Goal: Transaction & Acquisition: Register for event/course

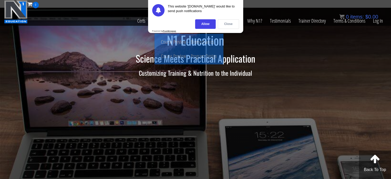
click at [230, 25] on div "Close" at bounding box center [228, 24] width 21 height 10
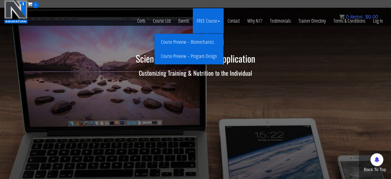
click at [200, 41] on link "Course Preview – Biomechanics" at bounding box center [189, 42] width 66 height 9
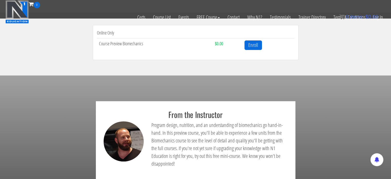
scroll to position [129, 0]
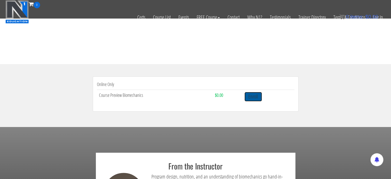
click at [256, 98] on link "Enroll" at bounding box center [252, 97] width 17 height 10
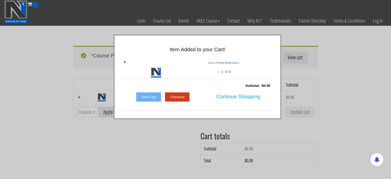
click at [340, 104] on div "× Item Added to your Cart! × Course Preview Biomechanics 1 x $ 0.00 Subtotal: :…" at bounding box center [197, 77] width 391 height 84
click at [179, 96] on link "Checkout" at bounding box center [177, 97] width 25 height 10
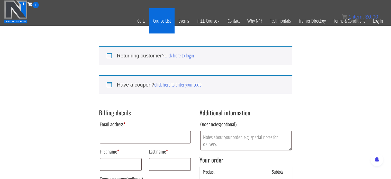
click at [169, 20] on link "Course List" at bounding box center [161, 20] width 25 height 25
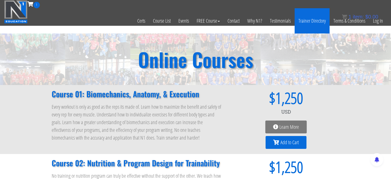
click at [318, 20] on link "Trainer Directory" at bounding box center [312, 20] width 35 height 25
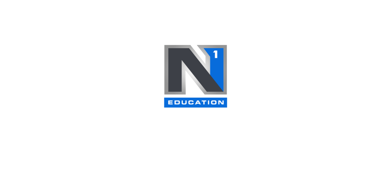
select select
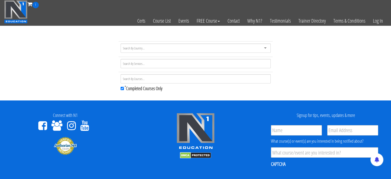
click at [266, 47] on div at bounding box center [196, 47] width 150 height 9
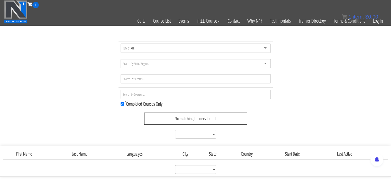
click at [267, 48] on div "American Samoa" at bounding box center [196, 47] width 150 height 9
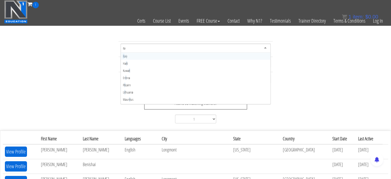
type input "ital"
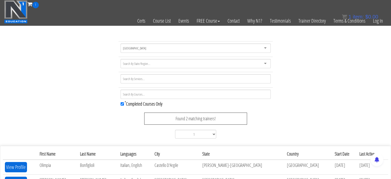
click at [159, 67] on div at bounding box center [196, 63] width 150 height 9
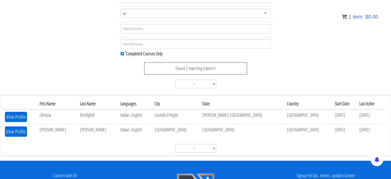
scroll to position [51, 0]
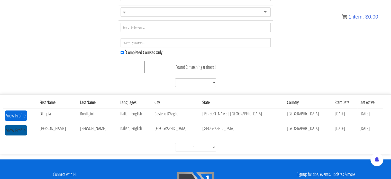
type input "ital"
click at [19, 128] on button "View Profile" at bounding box center [16, 130] width 22 height 10
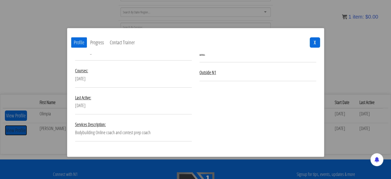
scroll to position [0, 0]
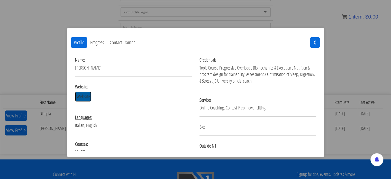
click at [81, 98] on link "Website" at bounding box center [83, 96] width 16 height 10
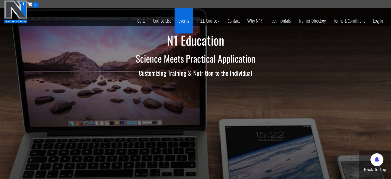
click at [181, 21] on link "Events" at bounding box center [184, 20] width 18 height 25
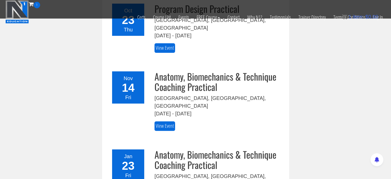
scroll to position [180, 0]
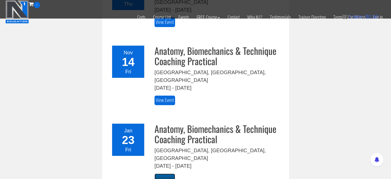
click at [164, 173] on link "View Event" at bounding box center [164, 178] width 21 height 10
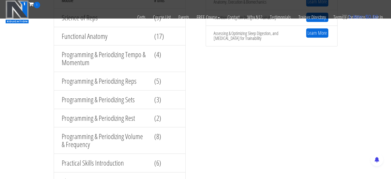
scroll to position [694, 0]
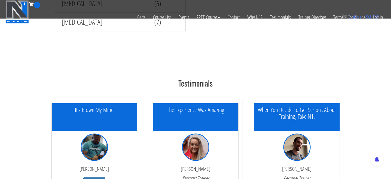
drag, startPoint x: 226, startPoint y: 102, endPoint x: 234, endPoint y: 136, distance: 34.2
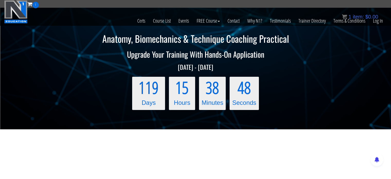
scroll to position [0, 0]
click at [140, 22] on link "Certs" at bounding box center [141, 20] width 16 height 25
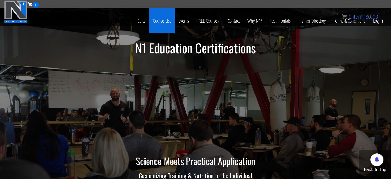
click at [169, 22] on link "Course List" at bounding box center [161, 20] width 25 height 25
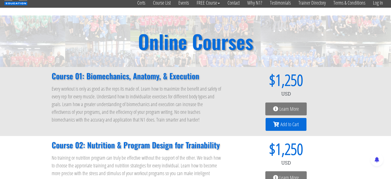
scroll to position [26, 0]
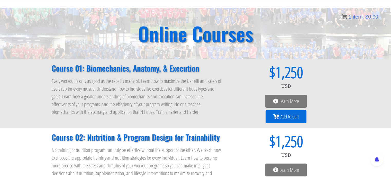
click at [290, 98] on span "Learn More" at bounding box center [289, 100] width 20 height 5
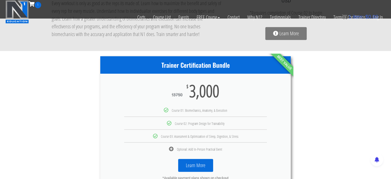
scroll to position [145, 0]
